Goal: Navigation & Orientation: Find specific page/section

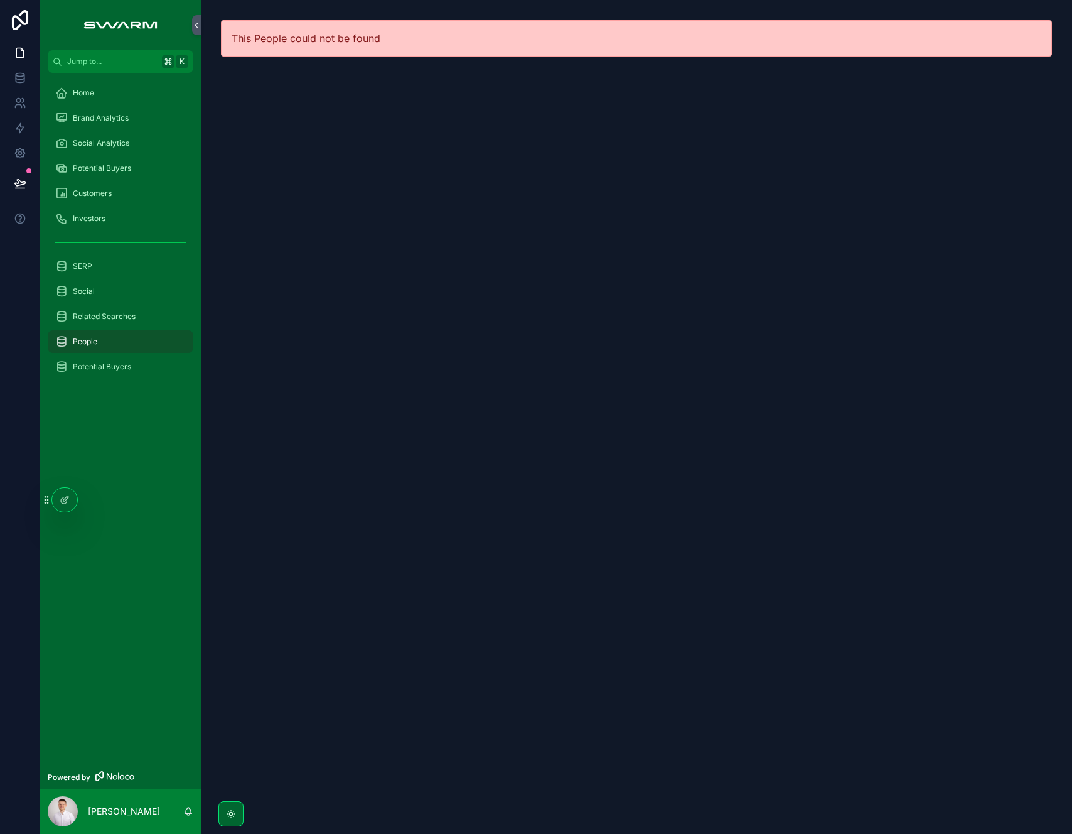
click at [110, 94] on div "Home" at bounding box center [120, 93] width 131 height 20
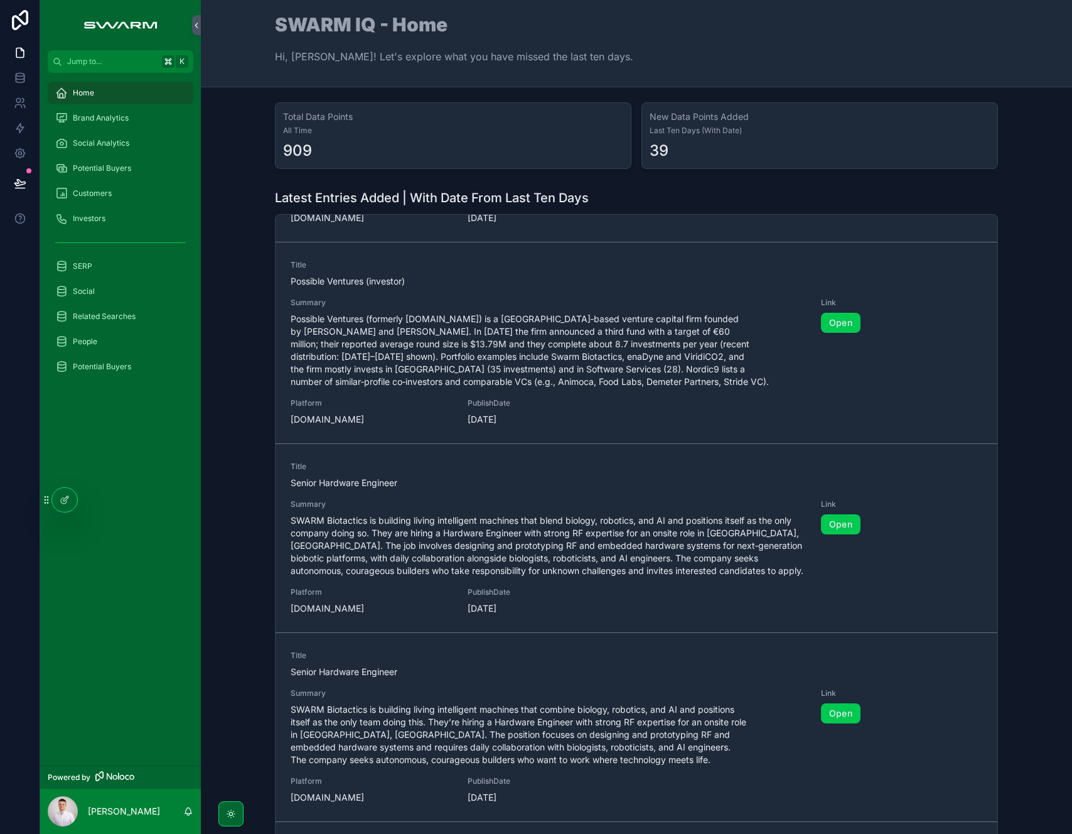
scroll to position [670, 0]
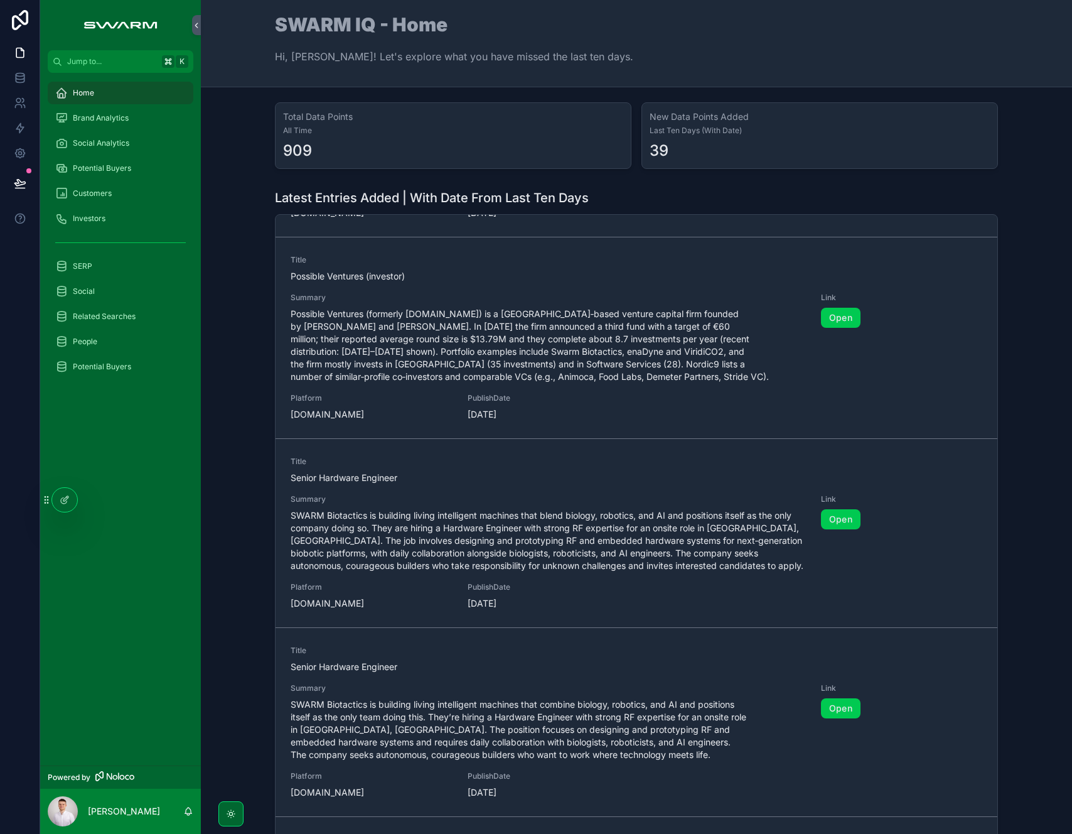
click at [837, 509] on link "Open" at bounding box center [841, 519] width 40 height 20
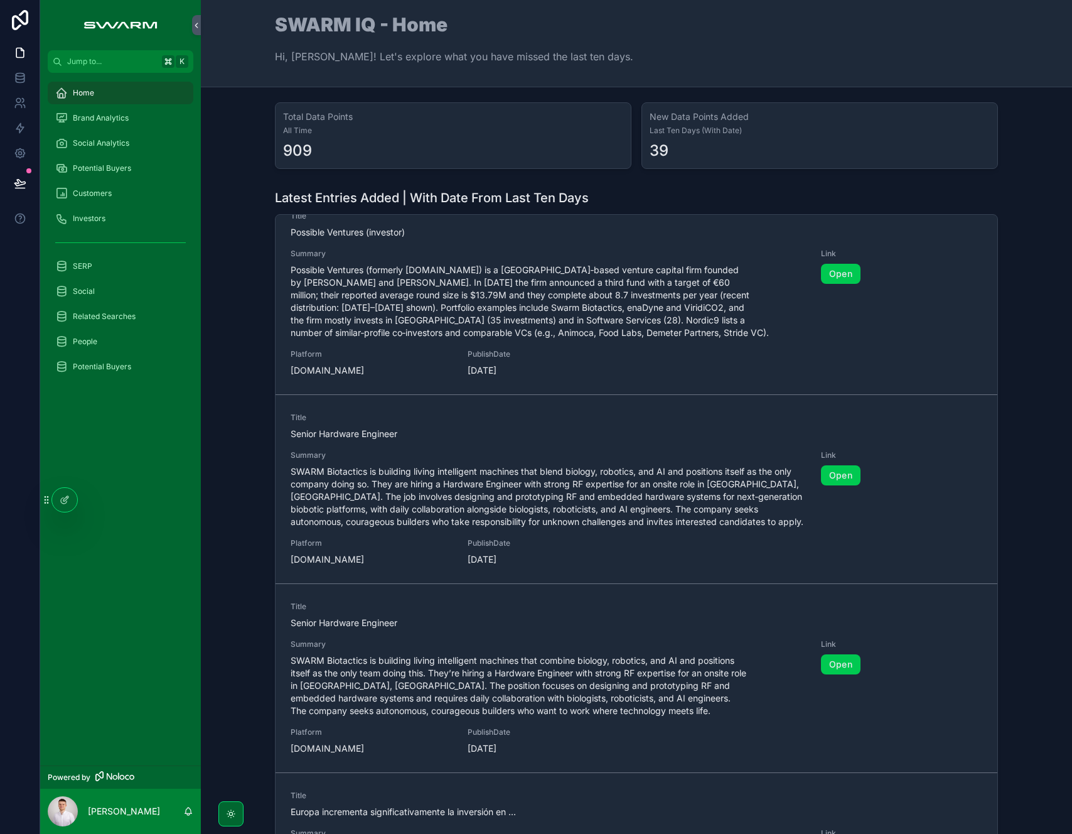
scroll to position [1040, 0]
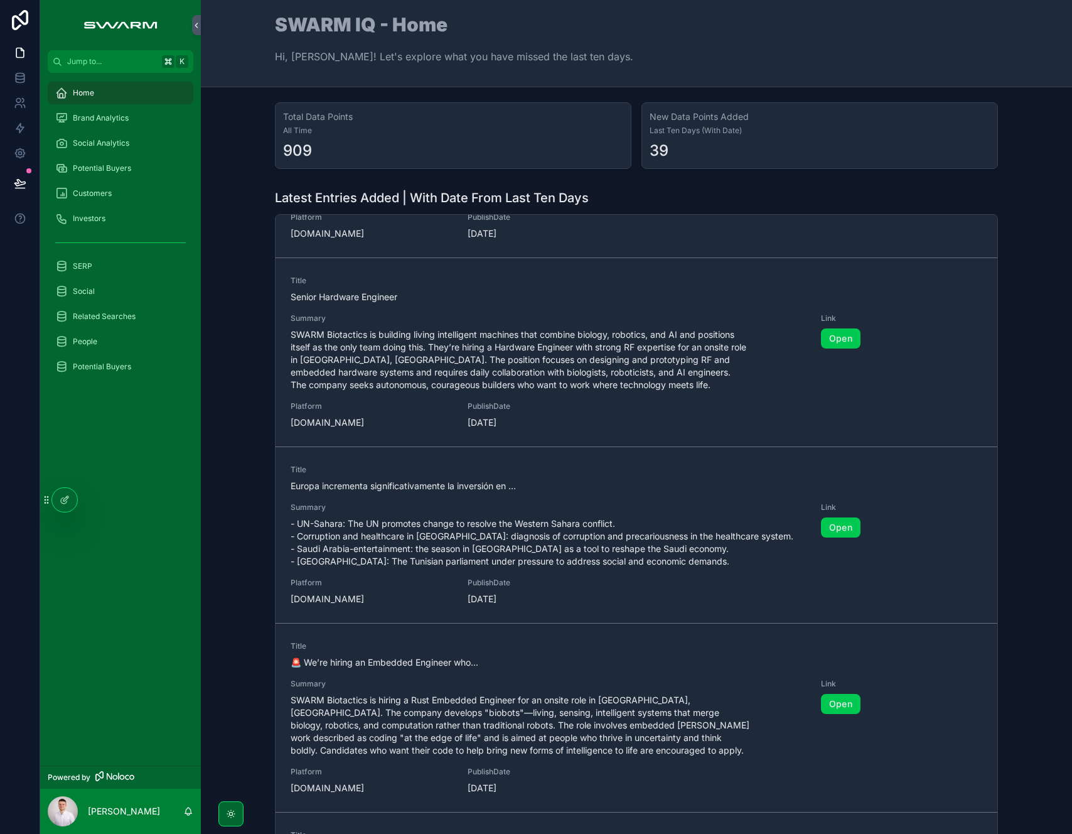
click at [108, 340] on div "People" at bounding box center [120, 341] width 131 height 20
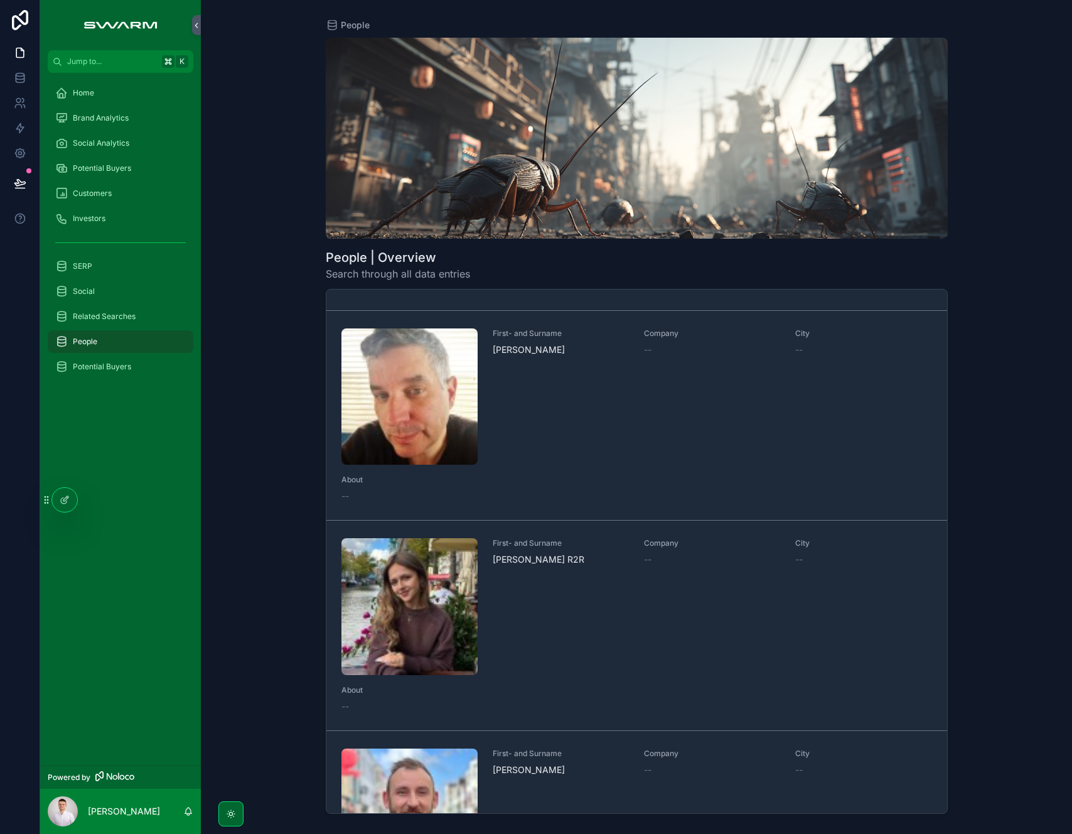
scroll to position [839, 0]
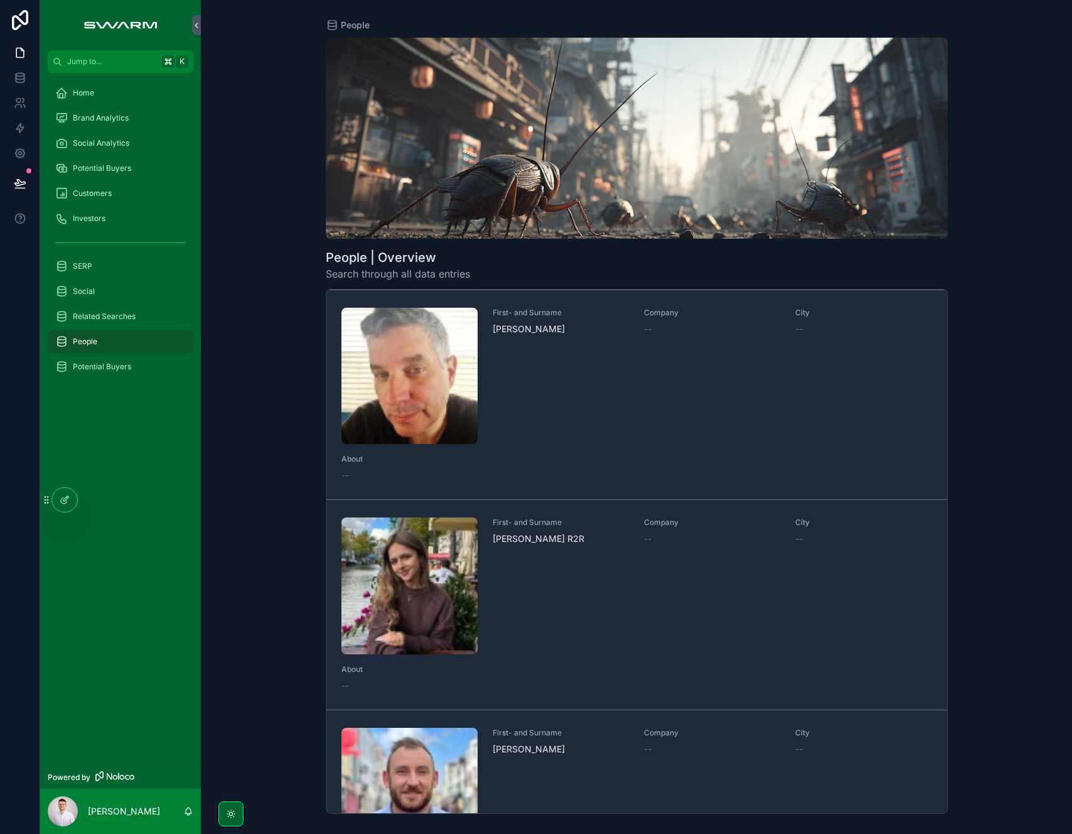
click at [584, 594] on div "First- and Surname [PERSON_NAME] R2R" at bounding box center [561, 585] width 136 height 136
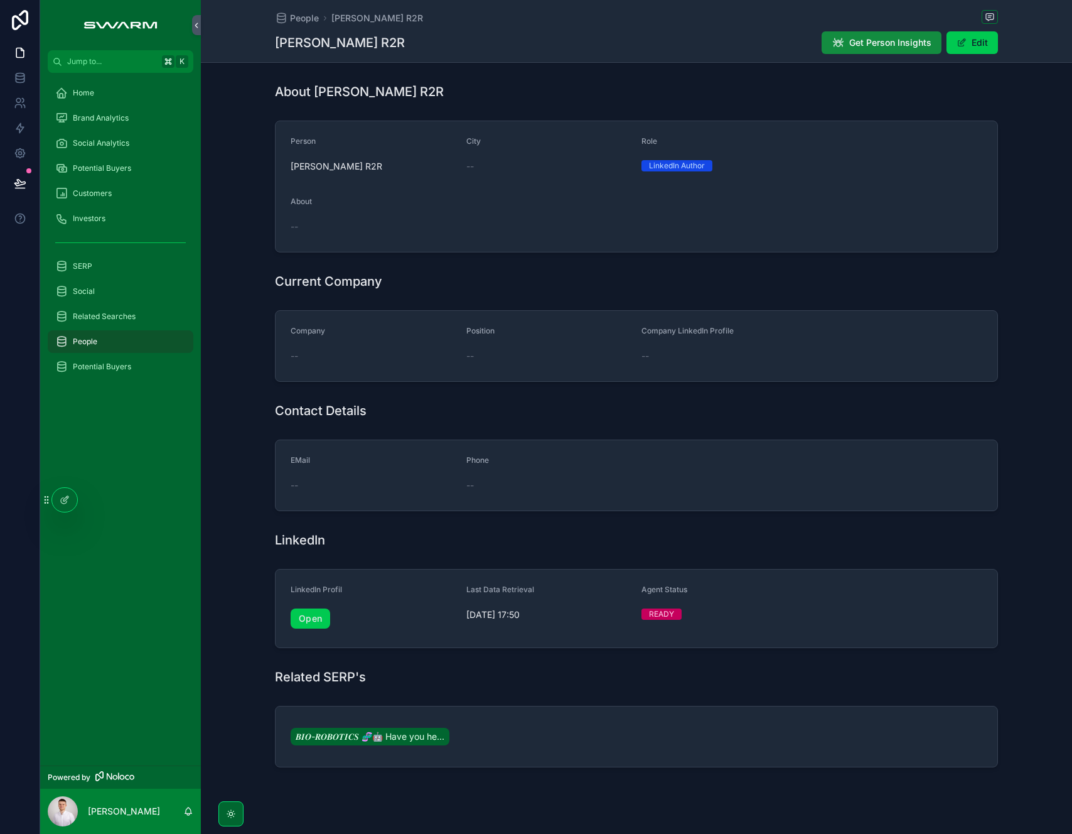
scroll to position [144, 0]
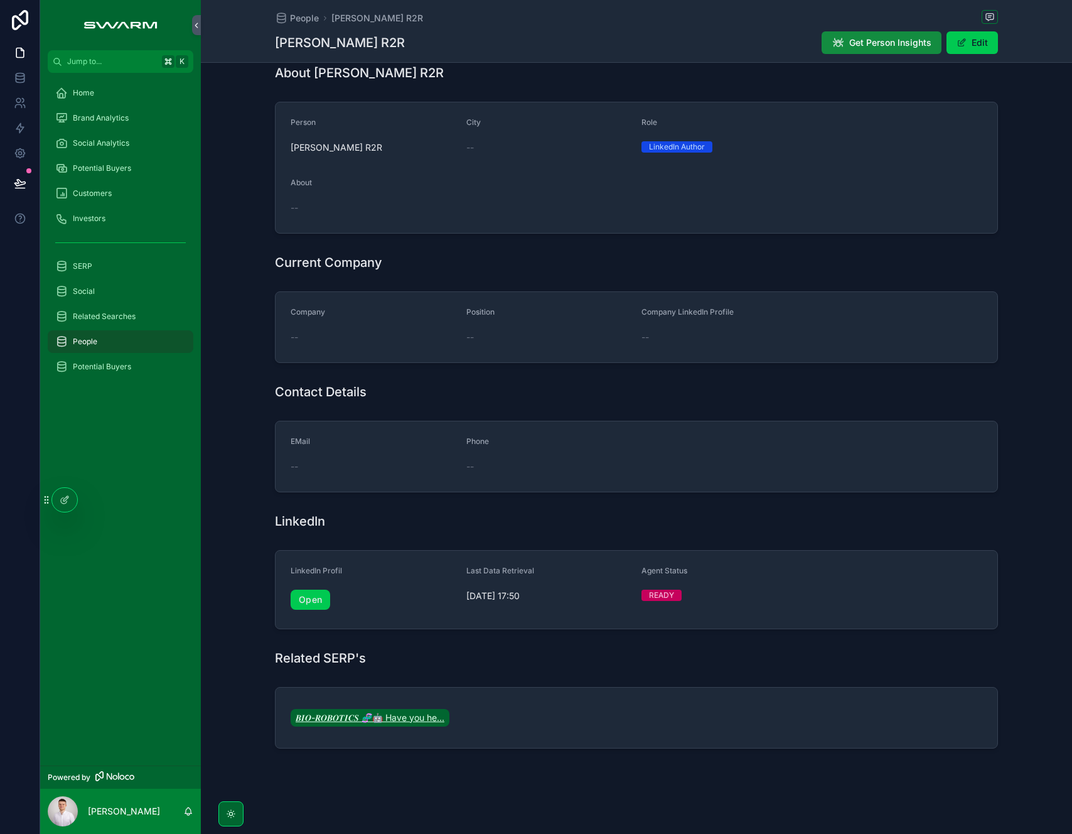
click at [385, 711] on span "𝑩𝑰𝑶-𝑹𝑶𝑩𝑶𝑻𝑰𝑪𝑺 🧬🤖 Have you he..." at bounding box center [370, 717] width 149 height 13
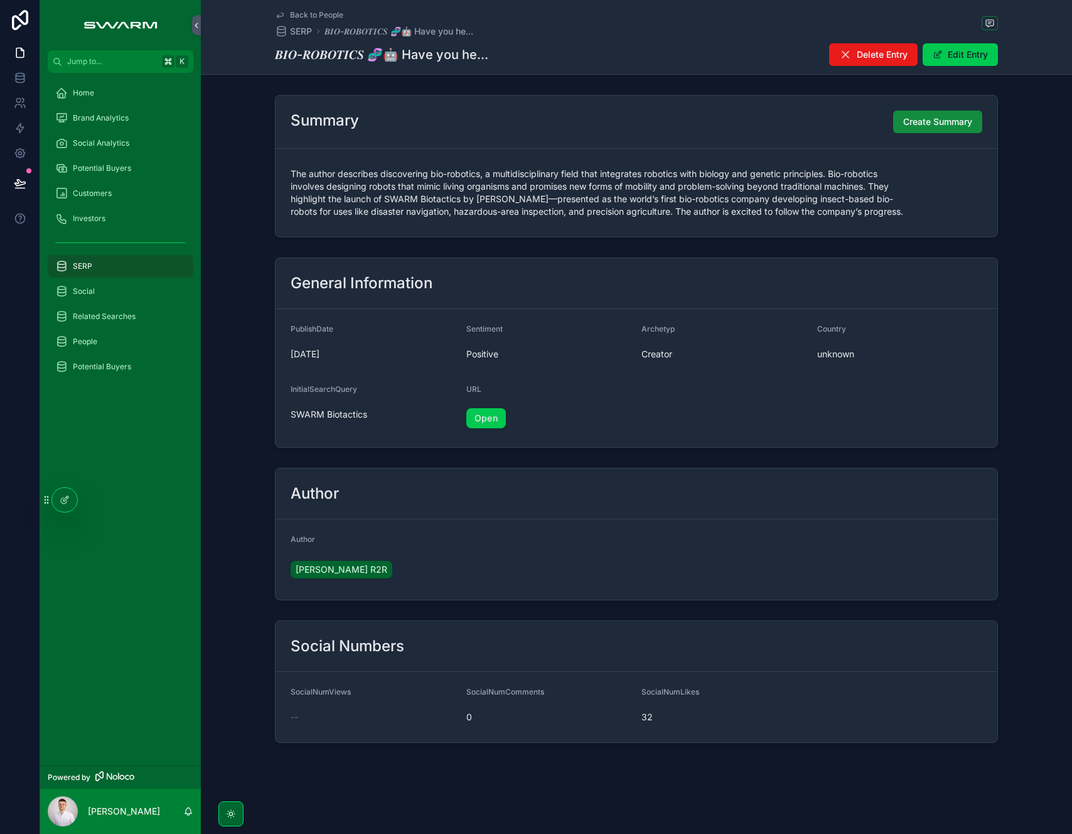
click at [488, 422] on link "Open" at bounding box center [486, 418] width 40 height 20
click at [113, 96] on div "Home" at bounding box center [120, 93] width 131 height 20
